Goal: Task Accomplishment & Management: Use online tool/utility

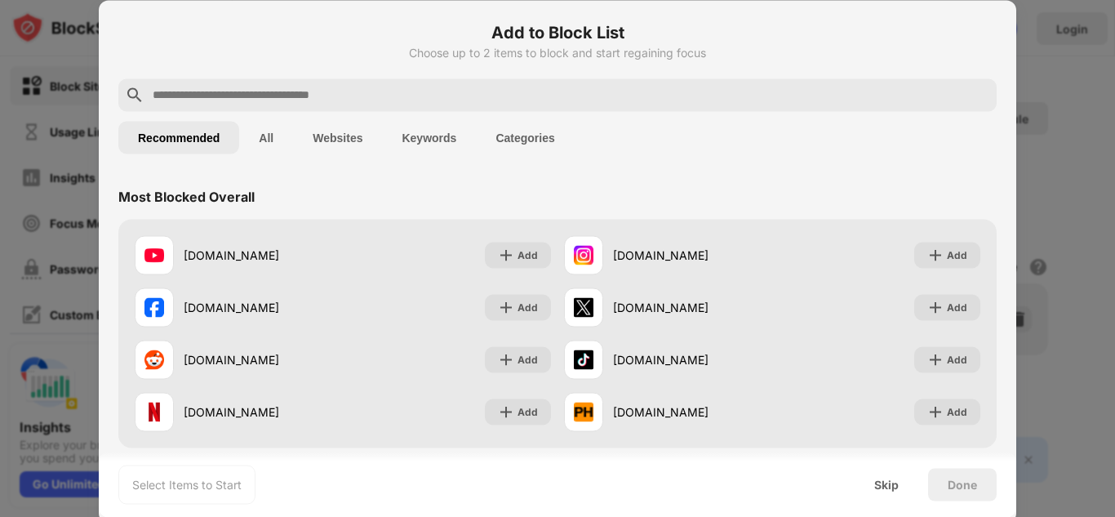
drag, startPoint x: 795, startPoint y: 129, endPoint x: 1047, endPoint y: 38, distance: 268.1
click at [1047, 38] on div at bounding box center [557, 258] width 1115 height 517
click at [322, 93] on input "text" at bounding box center [570, 95] width 839 height 20
click at [247, 92] on input "text" at bounding box center [570, 95] width 839 height 20
paste input "**********"
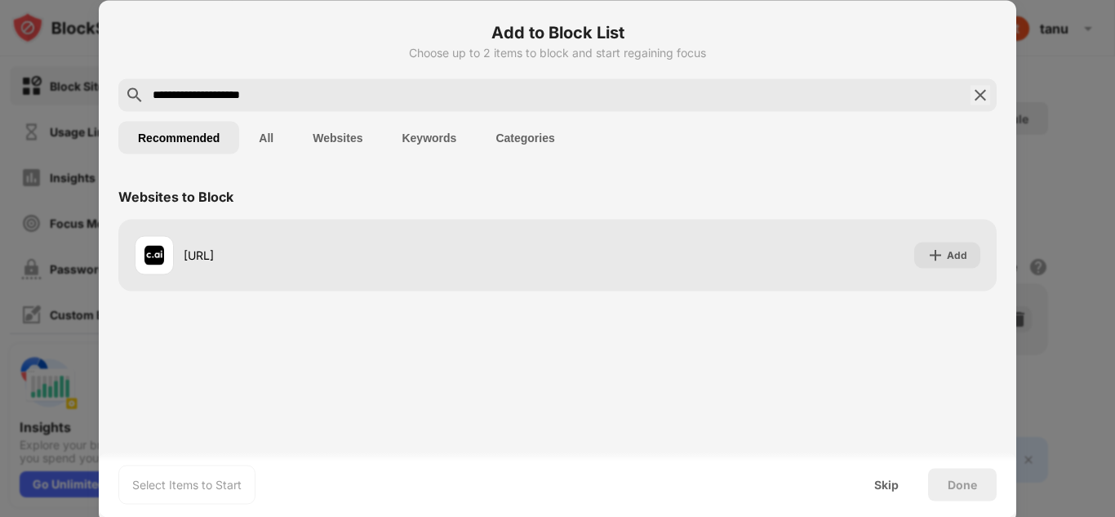
drag, startPoint x: 291, startPoint y: 101, endPoint x: 1012, endPoint y: 25, distance: 725.0
click at [1012, 25] on div "**********" at bounding box center [558, 261] width 918 height 523
type input "**********"
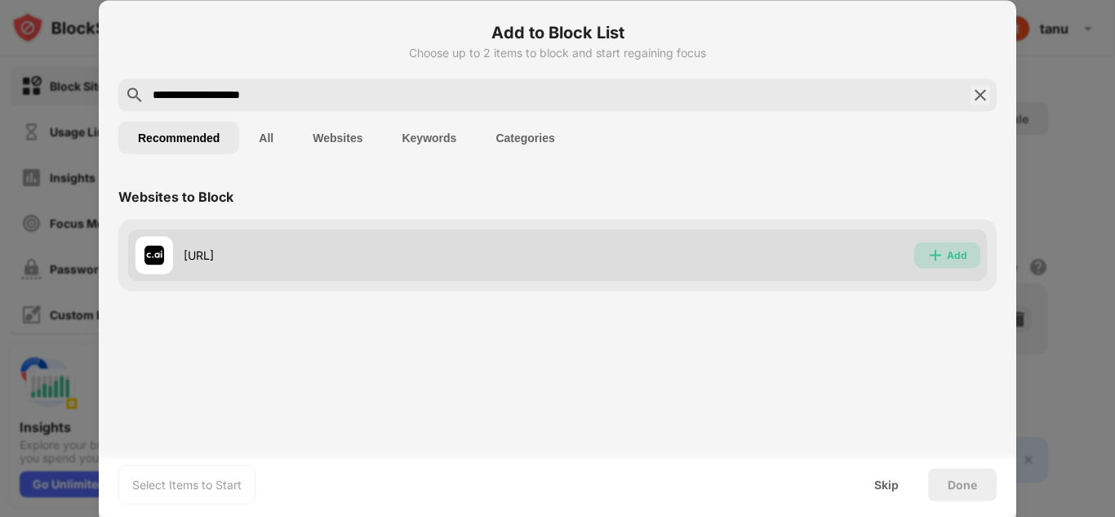
click at [946, 259] on div "Add" at bounding box center [948, 255] width 66 height 26
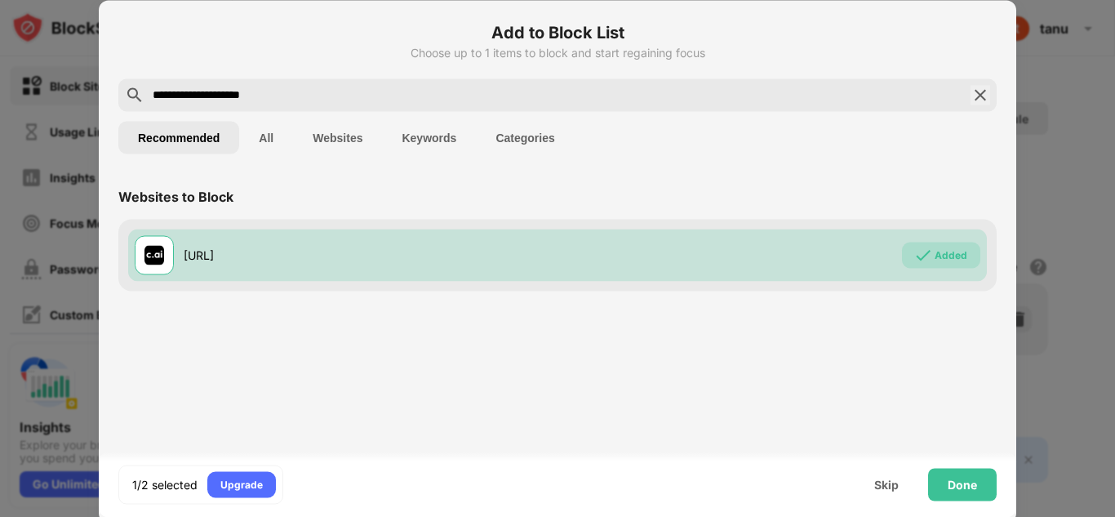
click at [281, 99] on input "**********" at bounding box center [557, 95] width 813 height 20
click at [981, 98] on img at bounding box center [981, 95] width 20 height 20
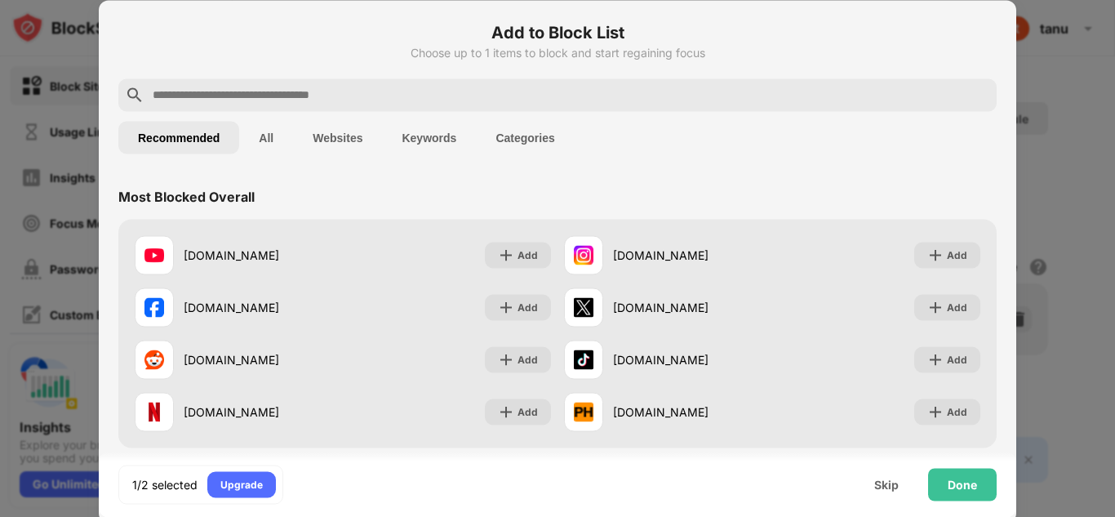
click at [430, 94] on input "text" at bounding box center [570, 95] width 839 height 20
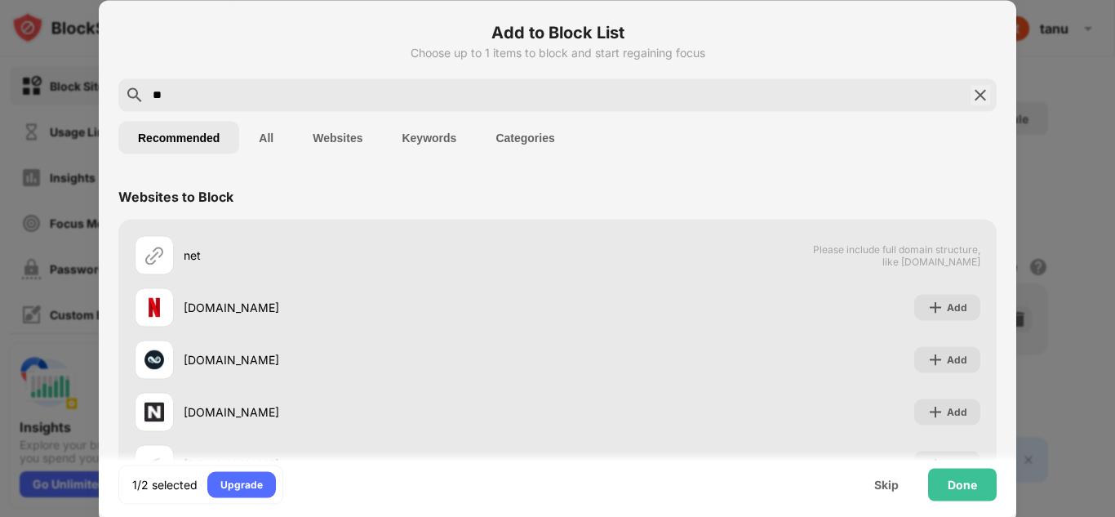
type input "*"
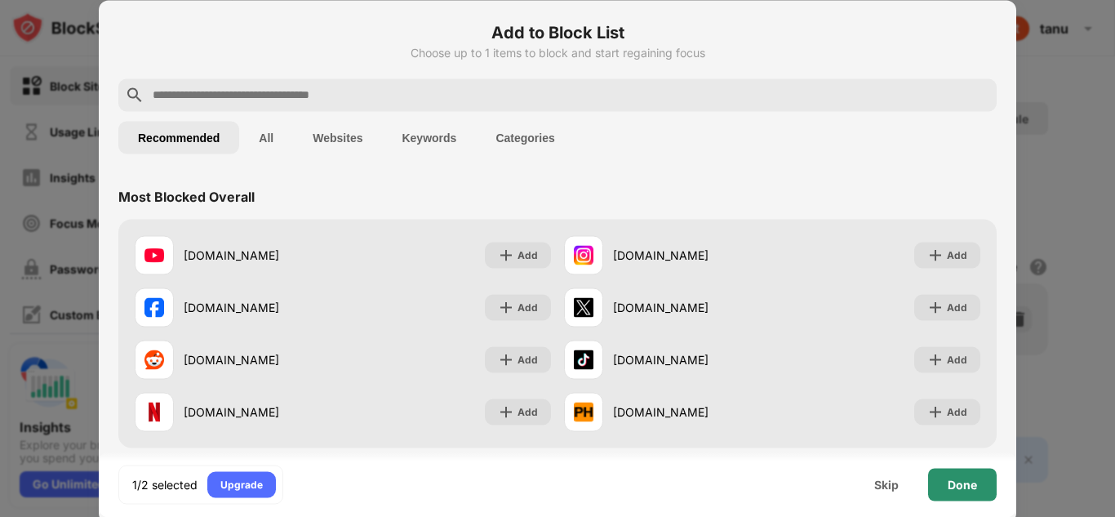
click at [962, 492] on div "Done" at bounding box center [962, 484] width 69 height 33
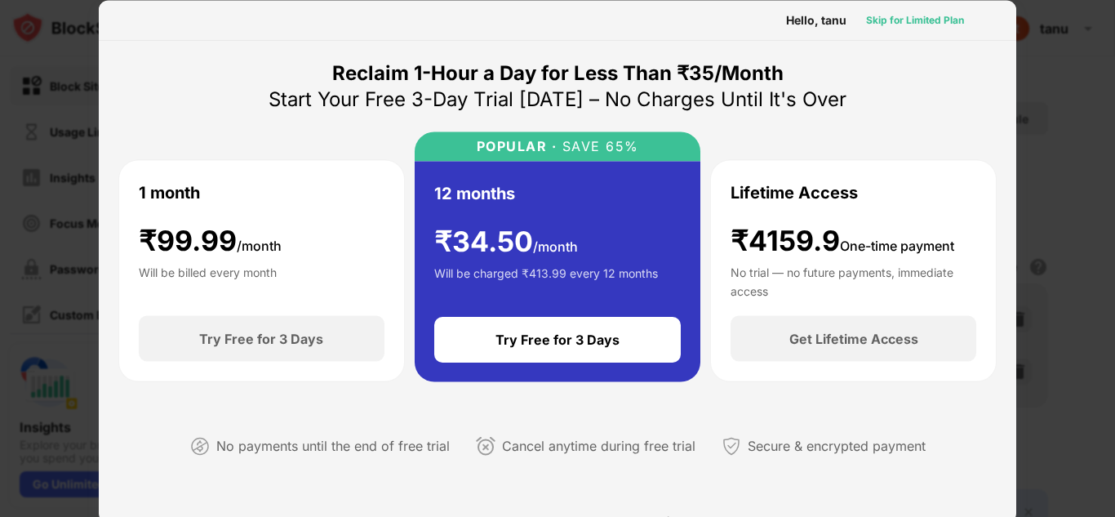
click at [901, 20] on div "Skip for Limited Plan" at bounding box center [915, 19] width 98 height 16
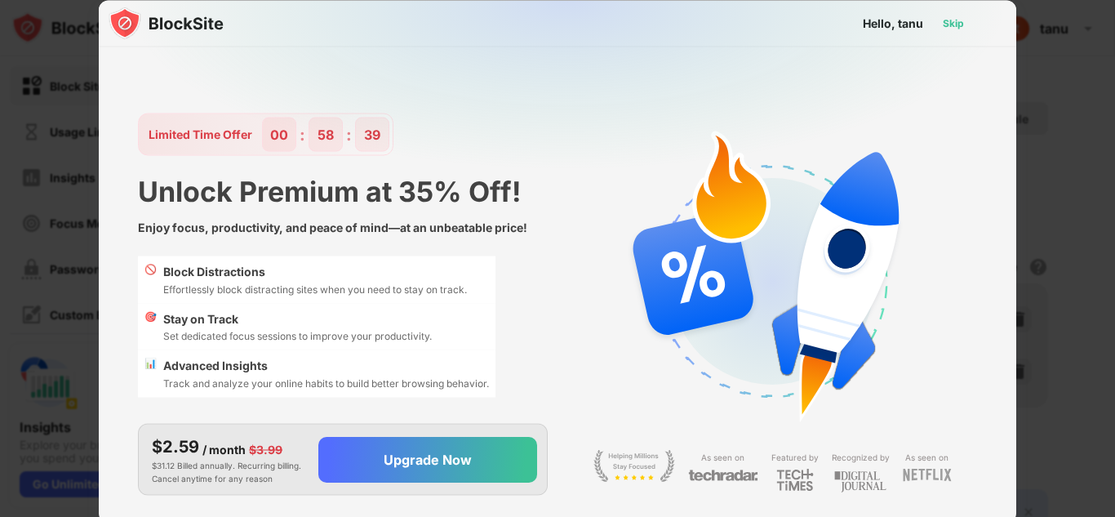
click at [950, 29] on div "Skip" at bounding box center [953, 23] width 21 height 16
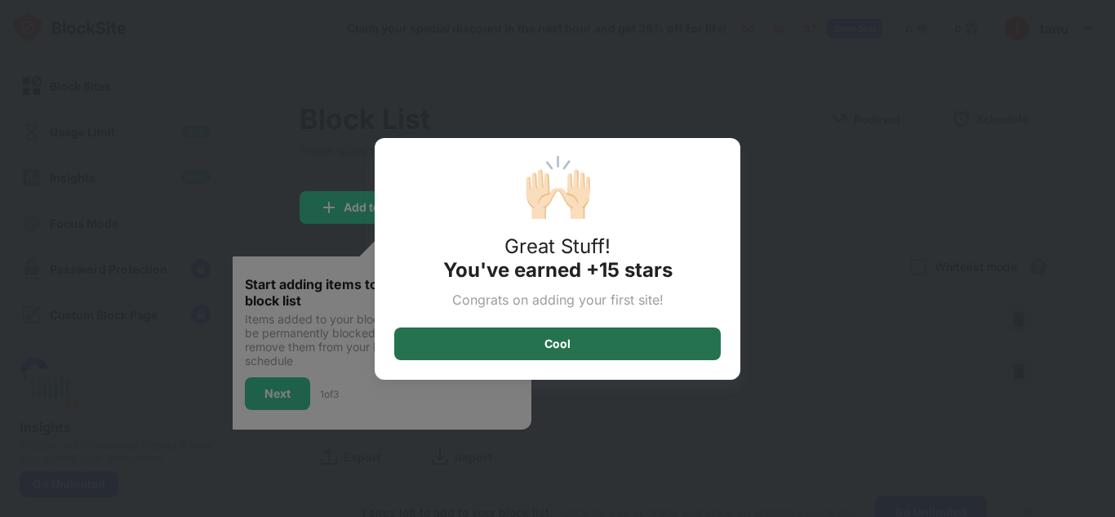
click at [559, 337] on div "Cool" at bounding box center [558, 343] width 26 height 13
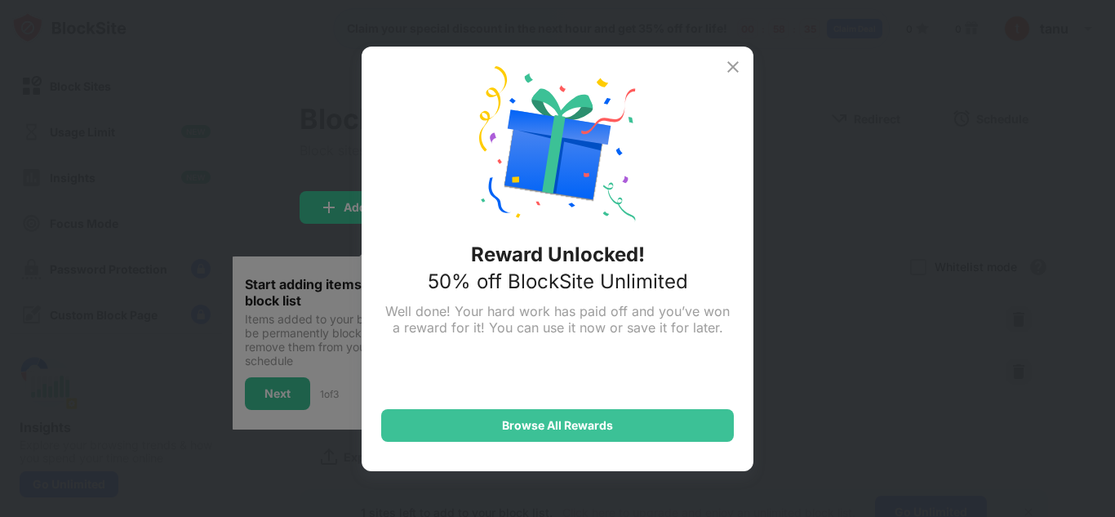
click at [729, 77] on div "Reward Unlocked! 50% off BlockSite Unlimited Well done! Your hard work has paid…" at bounding box center [558, 259] width 392 height 425
click at [732, 69] on img at bounding box center [733, 67] width 20 height 20
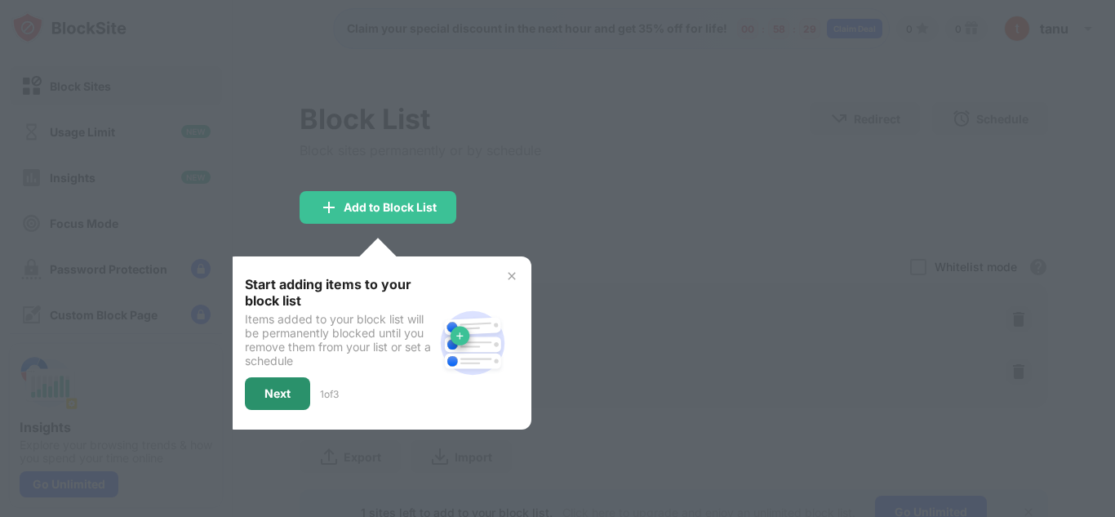
click at [289, 394] on div "Next" at bounding box center [278, 393] width 26 height 13
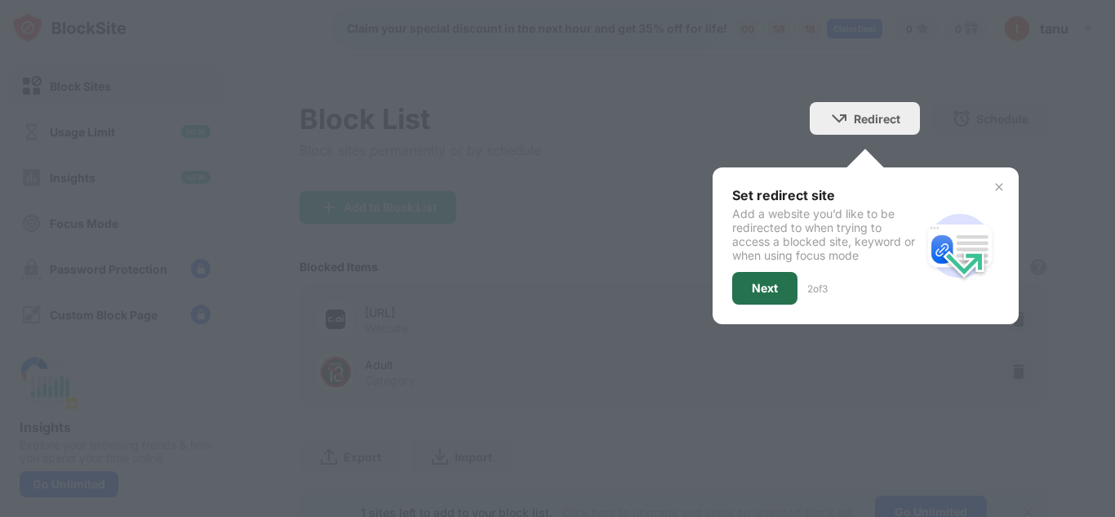
click at [741, 279] on div "Next" at bounding box center [764, 288] width 65 height 33
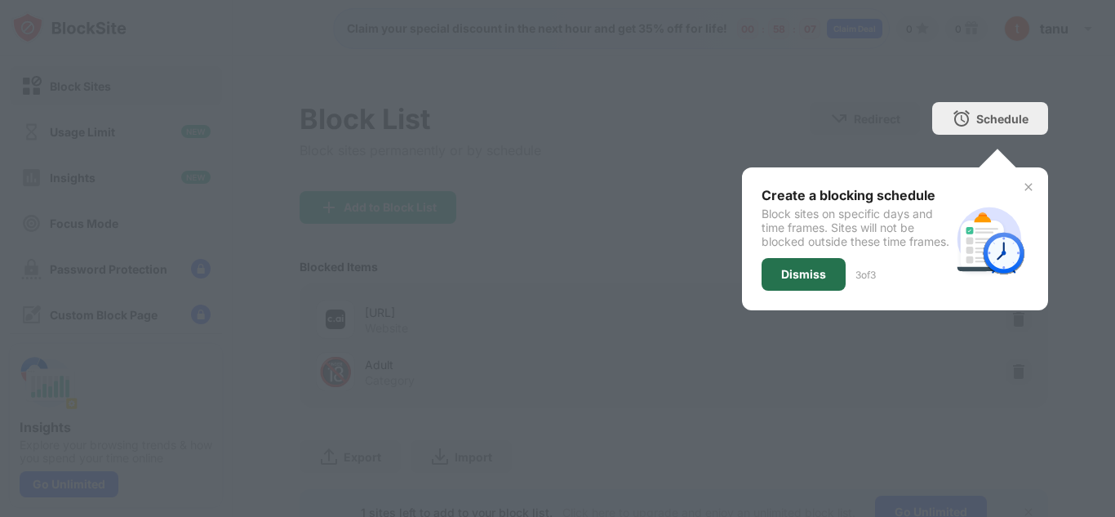
click at [814, 291] on div "Dismiss" at bounding box center [804, 274] width 84 height 33
